Goal: Task Accomplishment & Management: Manage account settings

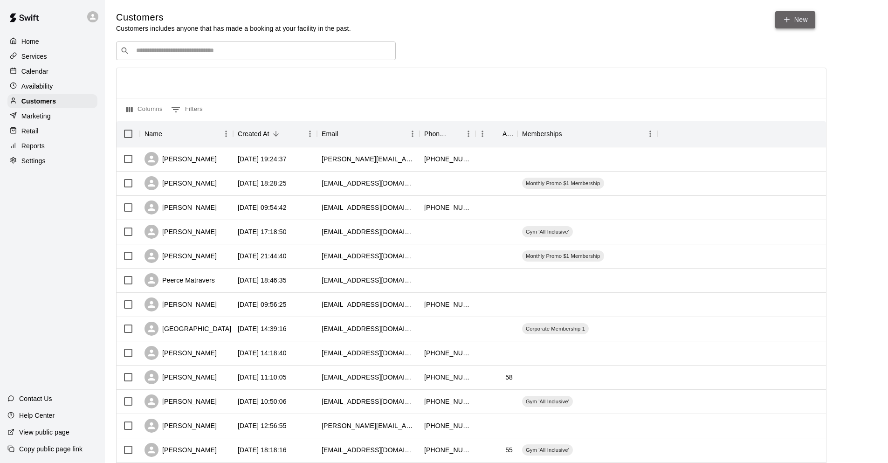
click at [800, 15] on link "New" at bounding box center [795, 19] width 40 height 17
select select "**"
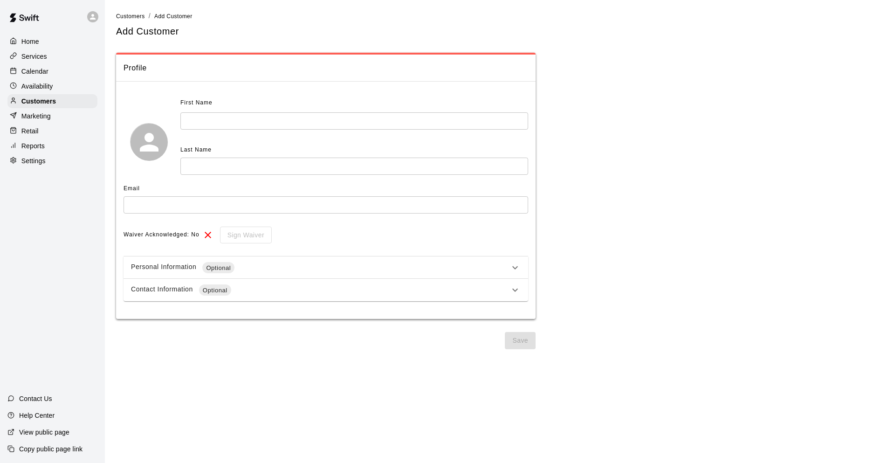
click at [513, 261] on div "Personal Information Optional" at bounding box center [325, 267] width 404 height 22
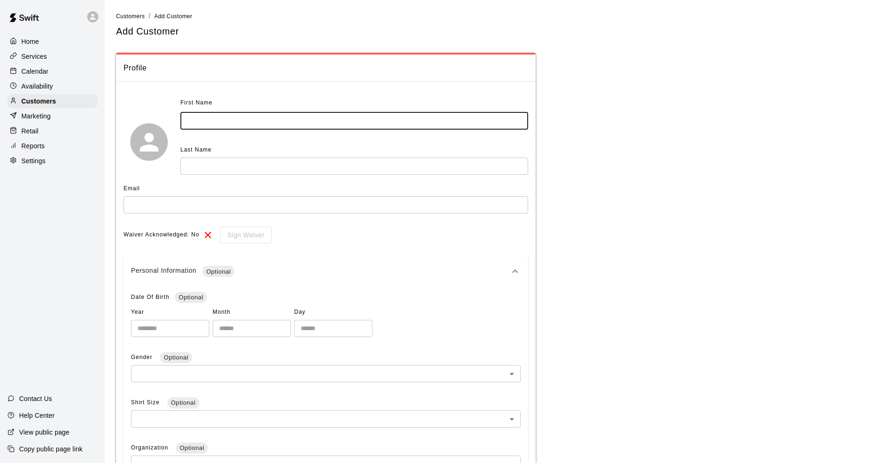
click at [328, 112] on input "text" at bounding box center [354, 120] width 348 height 17
click at [72, 98] on div "Customers" at bounding box center [52, 101] width 90 height 14
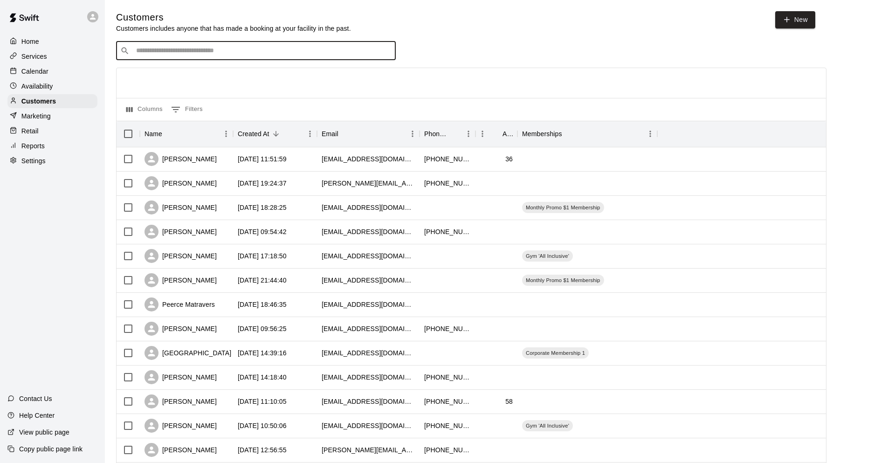
click at [246, 53] on input "Search customers by name or email" at bounding box center [262, 50] width 258 height 9
type input "**********"
click at [178, 75] on p "[PERSON_NAME]" at bounding box center [170, 72] width 57 height 10
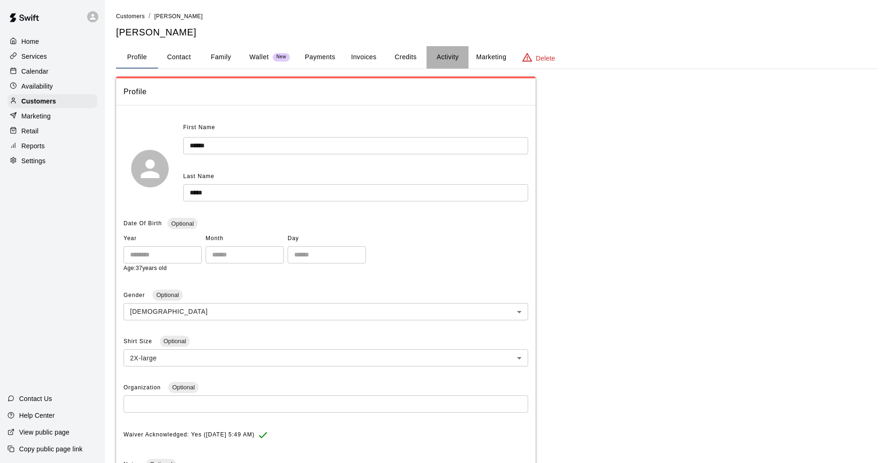
click at [439, 58] on button "Activity" at bounding box center [447, 57] width 42 height 22
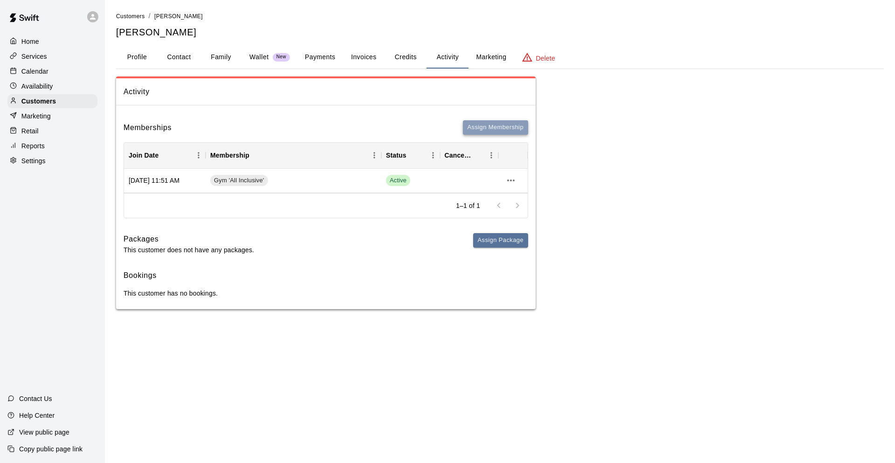
click at [485, 125] on button "Assign Membership" at bounding box center [495, 127] width 65 height 14
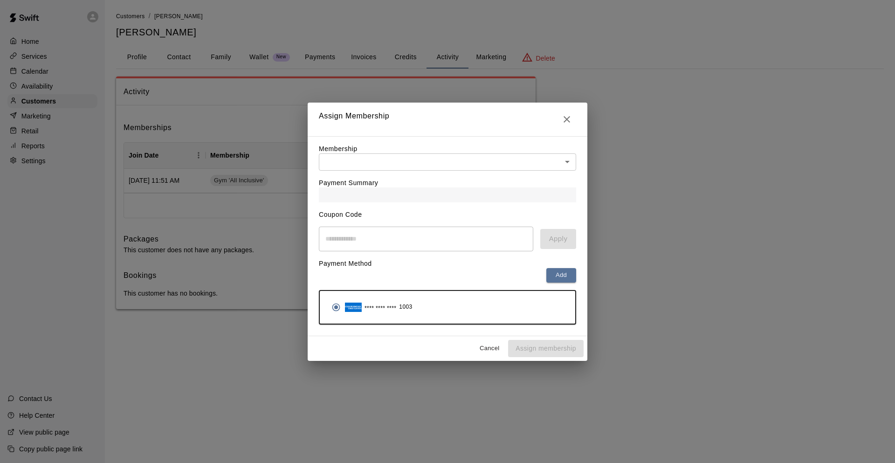
click at [564, 161] on body "Home Services Calendar Availability Customers Marketing Retail Reports Settings…" at bounding box center [447, 164] width 895 height 328
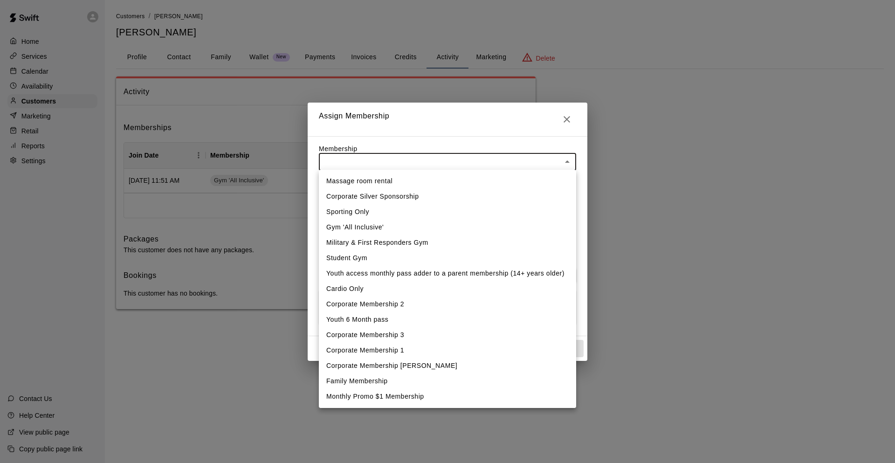
click at [399, 376] on li "Family Membership" at bounding box center [447, 380] width 257 height 15
type input "**********"
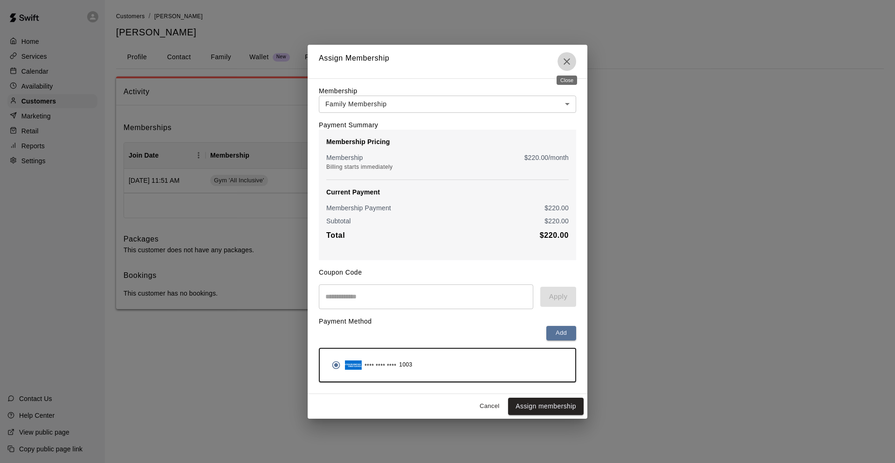
click at [564, 58] on icon "Close" at bounding box center [566, 61] width 11 height 11
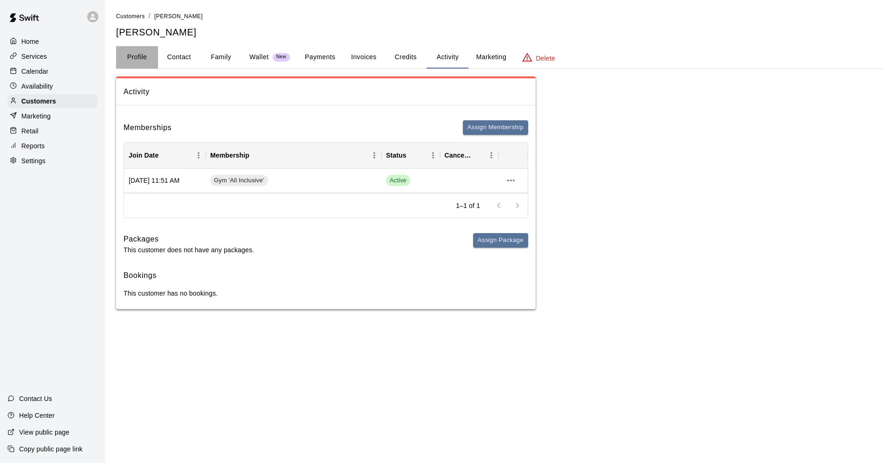
click at [147, 59] on button "Profile" at bounding box center [137, 57] width 42 height 22
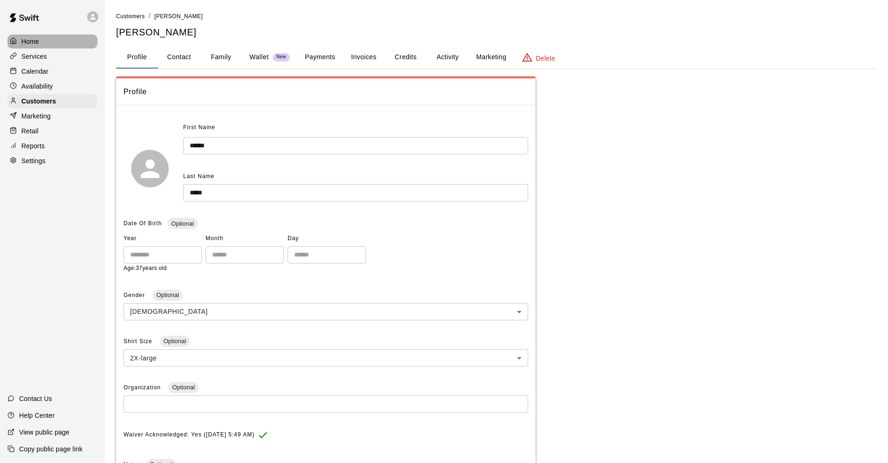
click at [27, 37] on p "Home" at bounding box center [30, 41] width 18 height 9
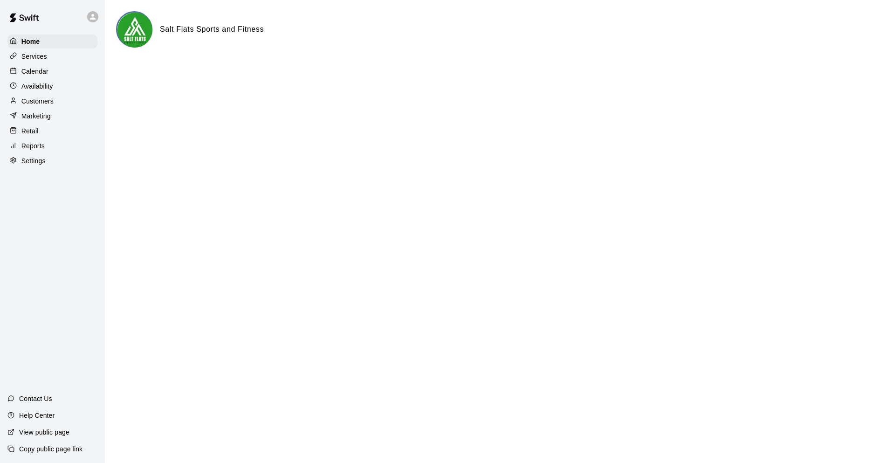
click at [55, 102] on div "Customers" at bounding box center [52, 101] width 90 height 14
